Goal: Information Seeking & Learning: Get advice/opinions

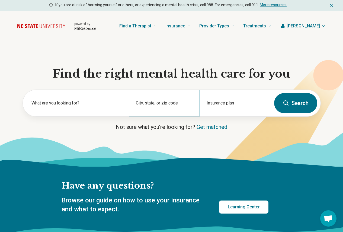
click at [144, 104] on div "City, state, or zip code" at bounding box center [164, 103] width 71 height 27
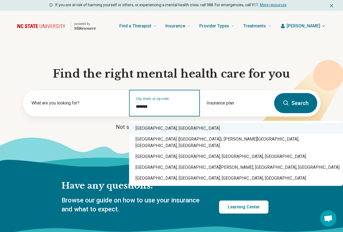
click at [156, 127] on div "Raleigh, NC" at bounding box center [236, 128] width 214 height 11
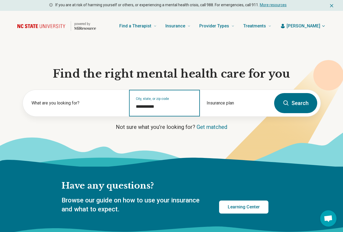
type input "**********"
click at [308, 108] on button "Search" at bounding box center [295, 103] width 43 height 20
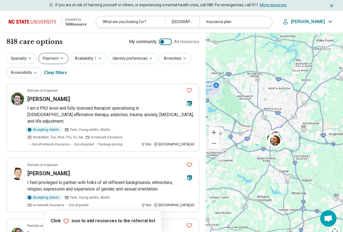
click at [40, 60] on button "Payment" at bounding box center [53, 58] width 30 height 11
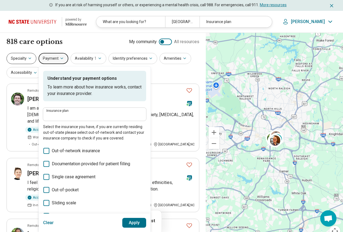
click at [15, 56] on button "Specialty" at bounding box center [22, 58] width 30 height 11
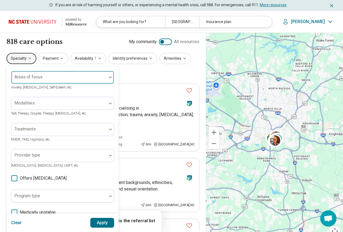
click at [26, 76] on div "Areas of focus" at bounding box center [62, 77] width 103 height 13
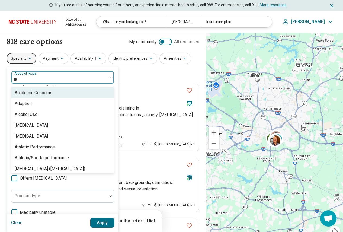
type input "***"
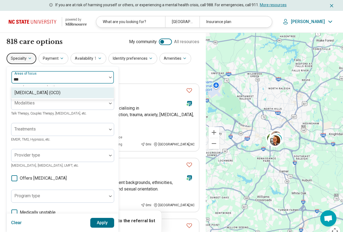
click at [36, 92] on div "[MEDICAL_DATA] (OCD)" at bounding box center [38, 92] width 46 height 7
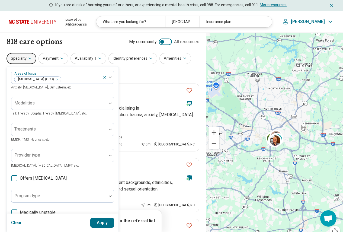
click at [50, 185] on div "Areas of focus Obsessive Compulsive Disorder (OCD) Anxiety, Depression, Self-Es…" at bounding box center [62, 171] width 103 height 201
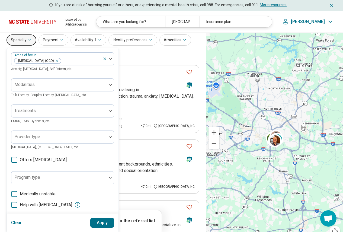
click at [44, 154] on div "Areas of focus Obsessive Compulsive Disorder (OCD) Anxiety, Depression, Self-Es…" at bounding box center [62, 152] width 103 height 201
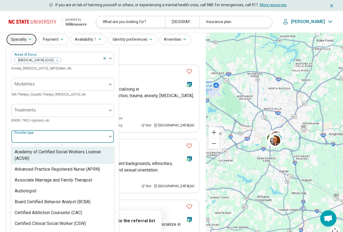
scroll to position [22, 0]
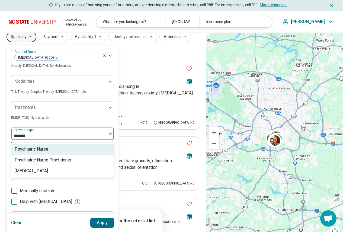
type input "********"
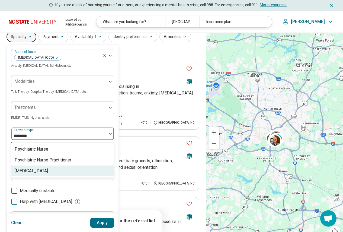
click at [45, 168] on div "[MEDICAL_DATA]" at bounding box center [62, 170] width 102 height 11
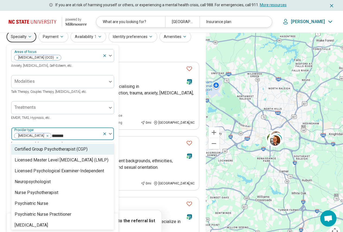
type input "********"
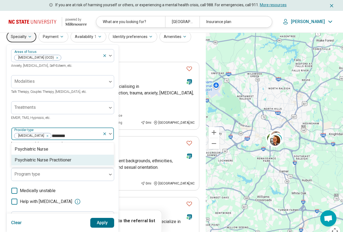
click at [46, 162] on div "Psychiatric Nurse Practitioner" at bounding box center [43, 160] width 57 height 7
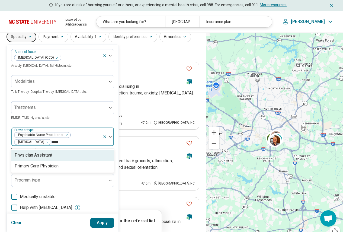
type input "*****"
click at [44, 157] on div "Physician Assistant" at bounding box center [34, 155] width 38 height 7
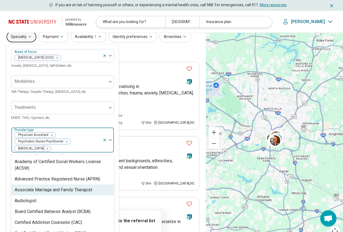
click at [115, 183] on div "Areas of focus Obsessive Compulsive Disorder (OCD) Anxiety, Depression, Self-Es…" at bounding box center [63, 156] width 112 height 222
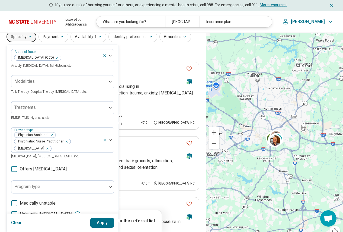
click at [108, 222] on button "Apply" at bounding box center [102, 223] width 24 height 10
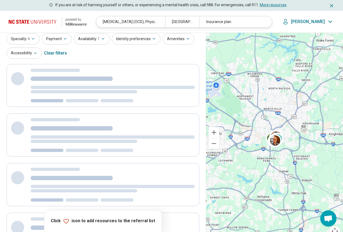
scroll to position [0, 0]
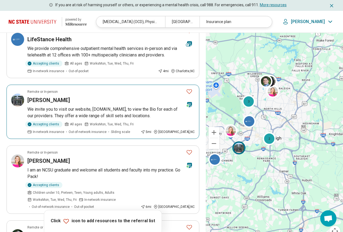
scroll to position [298, 0]
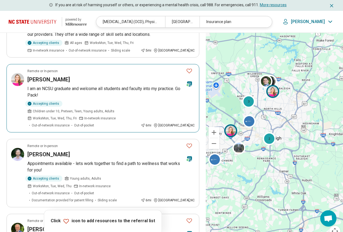
click at [87, 85] on p "I am an NCSU graduate and welcome all students and faculty into my practice. Go…" at bounding box center [110, 91] width 167 height 13
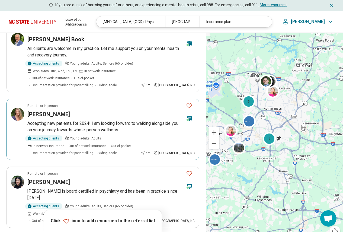
scroll to position [407, 0]
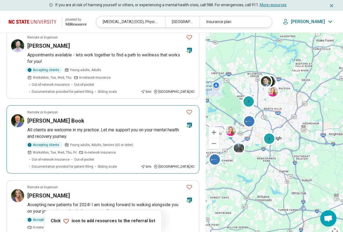
click at [67, 127] on p "All clients are welcome in my practice. Let me support you on your mental healt…" at bounding box center [110, 133] width 167 height 13
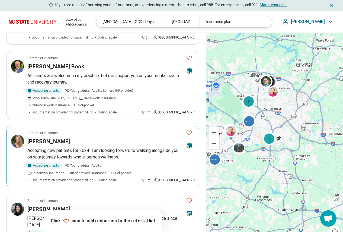
scroll to position [488, 0]
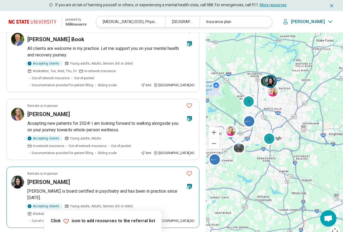
click at [64, 178] on h3 "JacQuetta Foushee" at bounding box center [48, 182] width 43 height 8
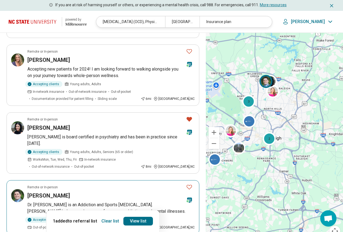
click at [81, 201] on p "Dr. Eric Morse is an Addiction and Sports Psychiatrist. Dr. Morse helps people …" at bounding box center [110, 207] width 167 height 13
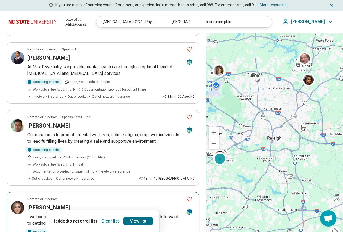
scroll to position [488, 0]
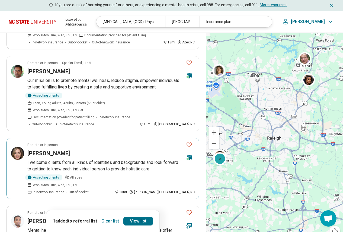
click at [93, 149] on div "Lydia Ramos" at bounding box center [104, 153] width 154 height 8
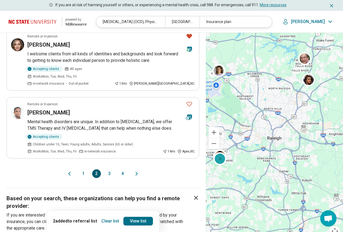
click at [110, 169] on button "3" at bounding box center [109, 173] width 9 height 9
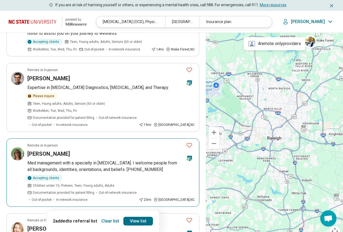
scroll to position [136, 0]
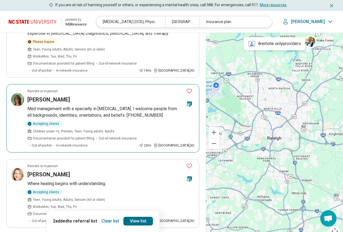
click at [98, 105] on p "Med management with a specialty in anxiety disorders. I welcome people from all…" at bounding box center [110, 111] width 167 height 13
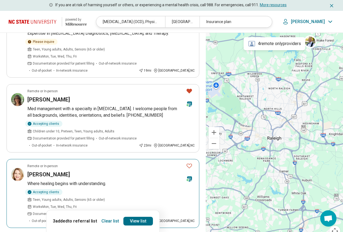
scroll to position [190, 0]
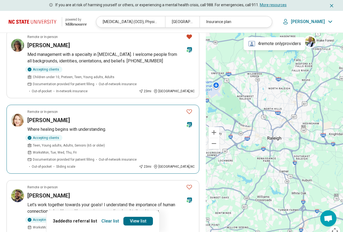
click at [74, 126] on p "Where healing begins with understanding." at bounding box center [110, 129] width 167 height 7
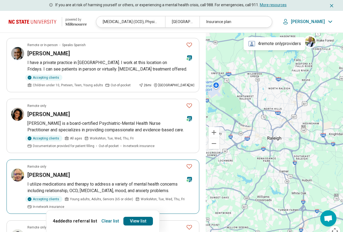
scroll to position [434, 0]
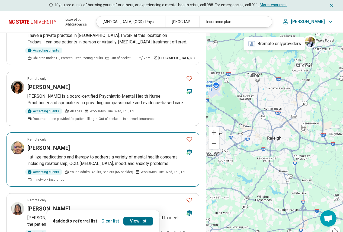
click at [97, 154] on p "I utilize medications and therapy to address a variety of mental health concern…" at bounding box center [110, 160] width 167 height 13
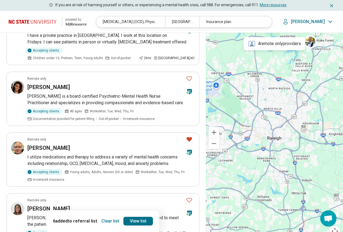
scroll to position [515, 0]
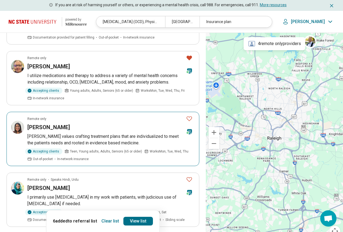
click at [113, 133] on p "Francesca values crafting treatment plans that are individualized to meet the p…" at bounding box center [110, 139] width 167 height 13
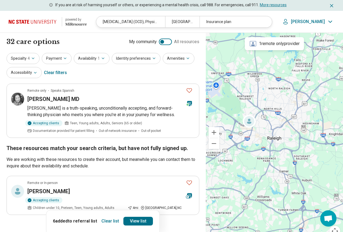
click at [67, 102] on h3 "[PERSON_NAME] MD" at bounding box center [53, 99] width 52 height 8
click at [134, 219] on link "View list" at bounding box center [138, 221] width 30 height 9
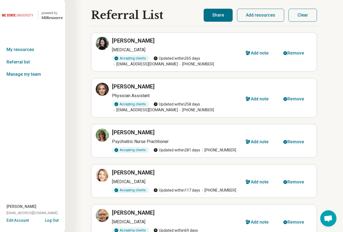
click at [212, 18] on button "Share" at bounding box center [218, 15] width 29 height 13
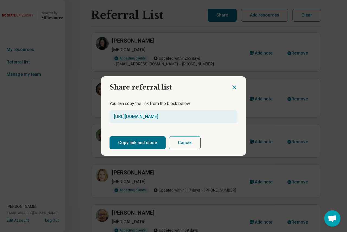
click at [137, 142] on button "Copy link and close" at bounding box center [138, 142] width 56 height 13
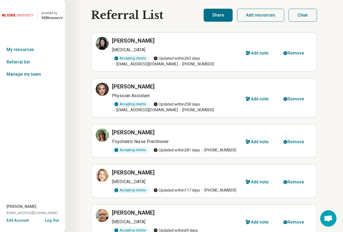
click at [213, 15] on button "Share" at bounding box center [218, 15] width 29 height 13
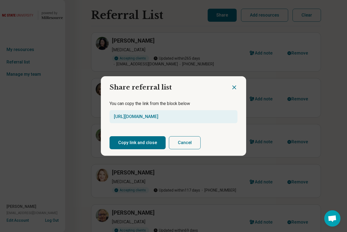
click at [148, 140] on button "Copy link and close" at bounding box center [138, 142] width 56 height 13
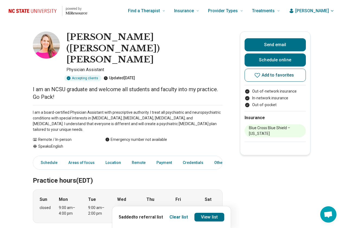
click at [276, 73] on span "Add to favorites" at bounding box center [278, 75] width 33 height 4
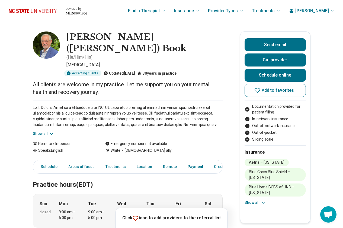
click at [44, 131] on button "Show all" at bounding box center [43, 134] width 21 height 6
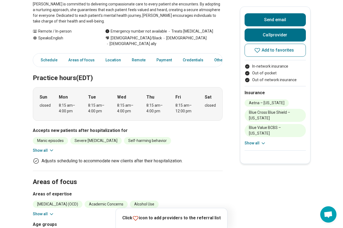
scroll to position [163, 0]
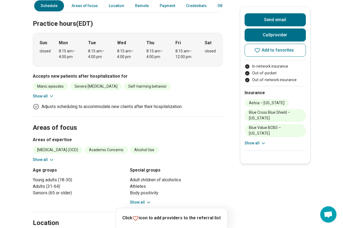
click at [41, 157] on button "Show all" at bounding box center [43, 160] width 21 height 6
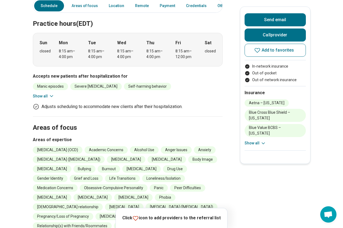
scroll to position [271, 0]
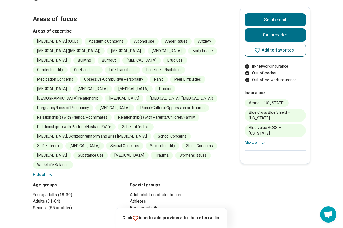
click at [273, 51] on span "Add to favorites" at bounding box center [278, 50] width 33 height 4
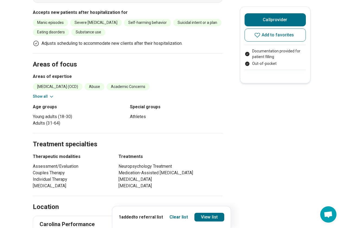
scroll to position [244, 0]
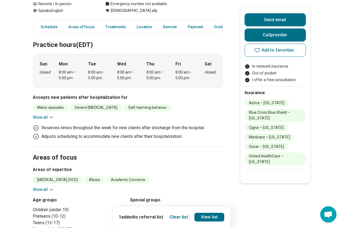
scroll to position [108, 0]
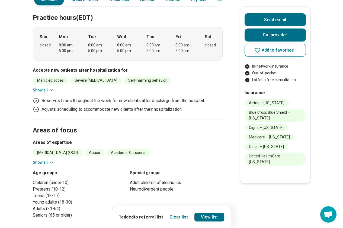
click at [43, 162] on button "Show all" at bounding box center [43, 162] width 21 height 6
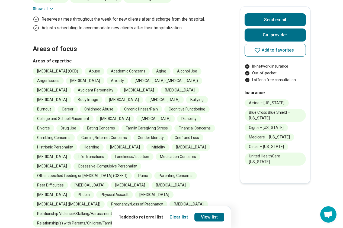
scroll to position [325, 0]
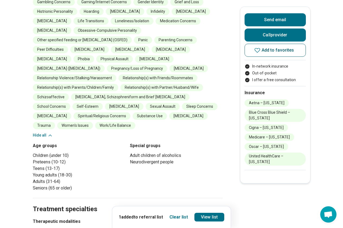
click at [254, 54] on button "Add to favorites" at bounding box center [275, 50] width 61 height 13
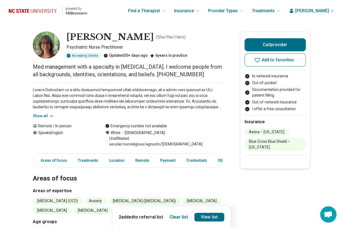
click at [51, 116] on icon at bounding box center [51, 115] width 5 height 5
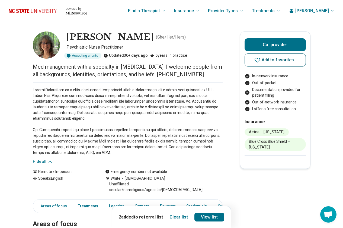
click at [268, 60] on span "Add to favorites" at bounding box center [278, 60] width 33 height 4
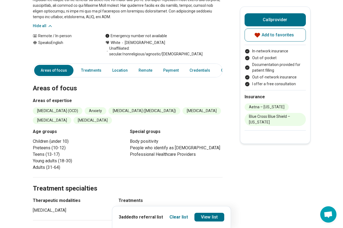
scroll to position [271, 0]
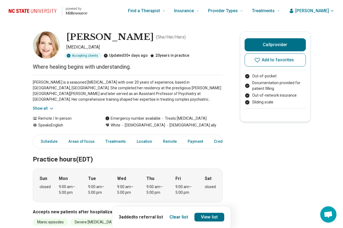
click at [48, 107] on button "Show all" at bounding box center [43, 108] width 21 height 6
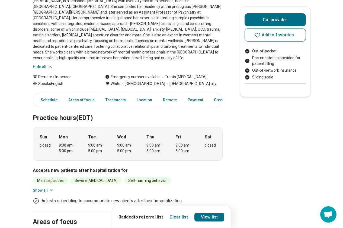
scroll to position [163, 0]
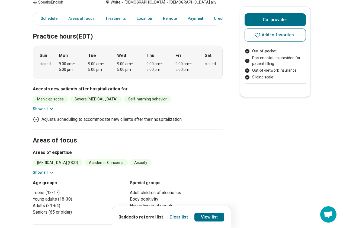
click at [39, 169] on button "Show all" at bounding box center [43, 172] width 21 height 6
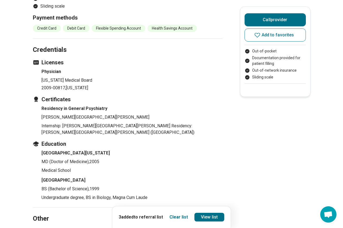
scroll to position [813, 0]
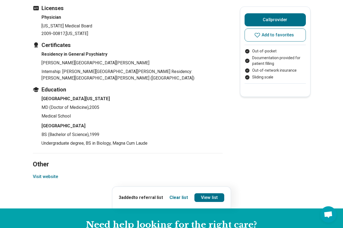
click at [52, 173] on button "Visit website" at bounding box center [45, 176] width 25 height 7
drag, startPoint x: 253, startPoint y: 33, endPoint x: 249, endPoint y: 26, distance: 8.4
click at [254, 33] on button "Add to favorites" at bounding box center [275, 34] width 61 height 13
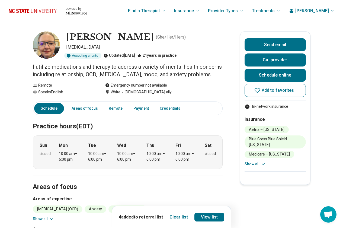
drag, startPoint x: 136, startPoint y: 38, endPoint x: 71, endPoint y: 32, distance: 65.6
click at [71, 32] on h1 "Shari Sengupta" at bounding box center [109, 36] width 87 height 11
copy h1 "Shari Sengupta"
click at [267, 74] on link "Schedule online" at bounding box center [275, 75] width 61 height 13
drag, startPoint x: 262, startPoint y: 89, endPoint x: 255, endPoint y: 79, distance: 11.6
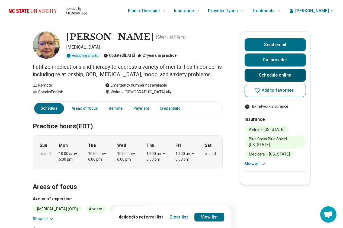
click at [260, 89] on icon at bounding box center [257, 90] width 5 height 5
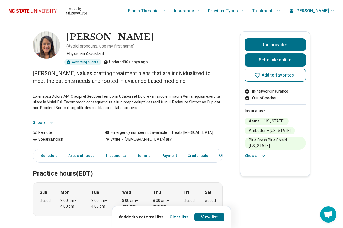
click at [51, 120] on icon at bounding box center [51, 122] width 5 height 5
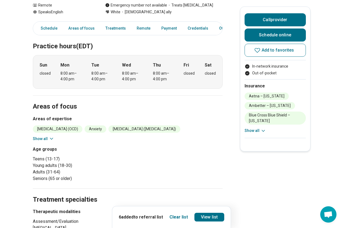
scroll to position [244, 0]
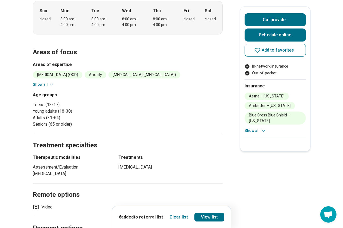
click at [50, 82] on icon at bounding box center [51, 84] width 5 height 5
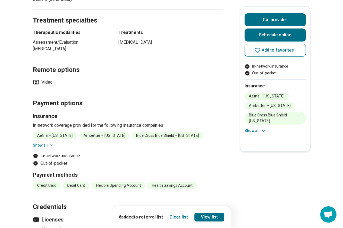
scroll to position [569, 0]
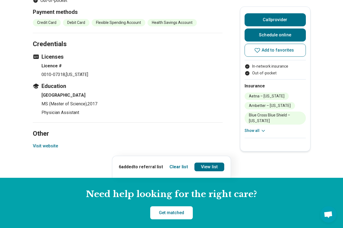
click at [53, 143] on button "Visit website" at bounding box center [45, 146] width 25 height 7
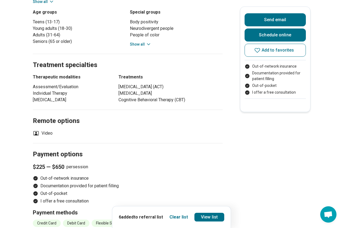
scroll to position [380, 0]
